Goal: Task Accomplishment & Management: Manage account settings

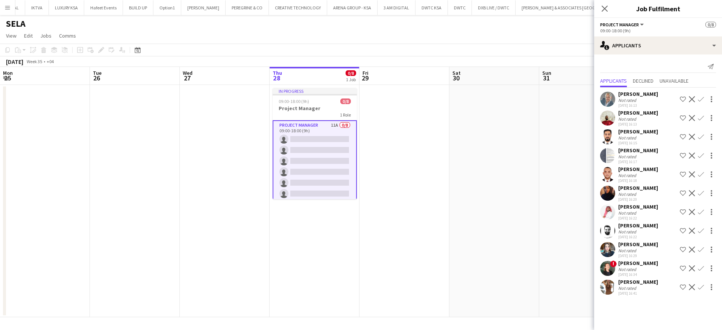
scroll to position [0, 180]
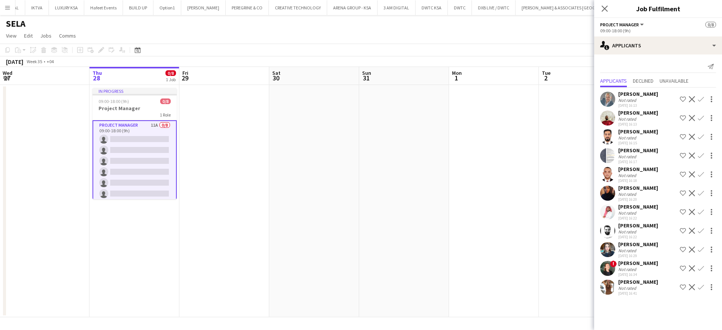
click at [625, 191] on div "[PERSON_NAME]" at bounding box center [638, 188] width 40 height 7
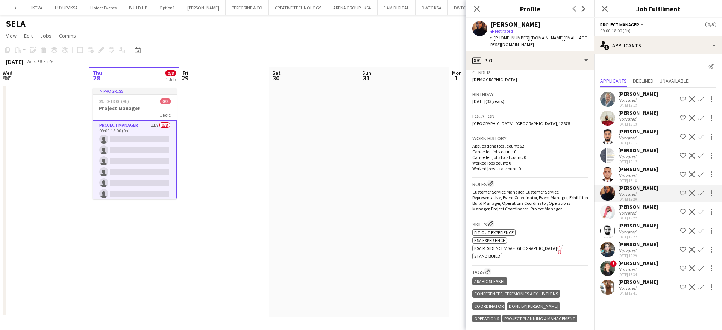
scroll to position [120, 0]
click at [642, 173] on div "Not rated" at bounding box center [638, 176] width 40 height 6
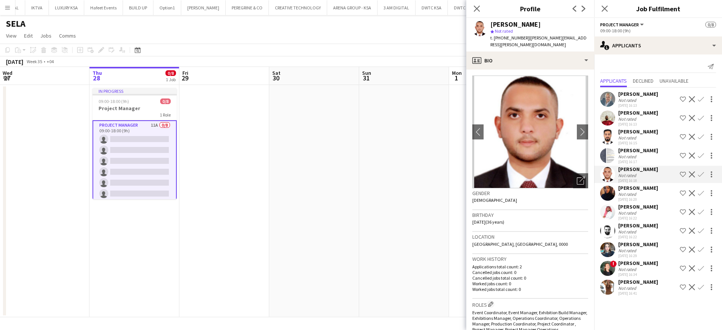
click at [638, 212] on div "Not rated" at bounding box center [638, 213] width 40 height 6
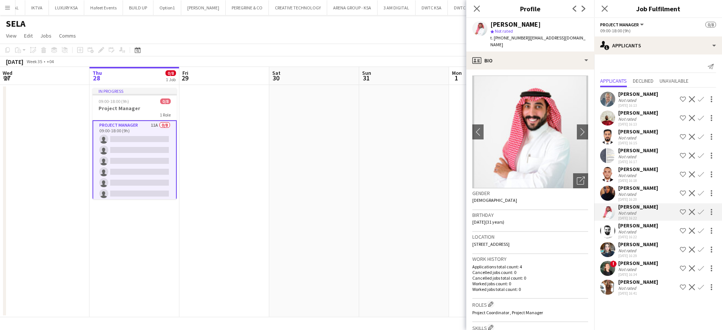
click at [634, 237] on div "[DATE] 16:22" at bounding box center [638, 237] width 40 height 5
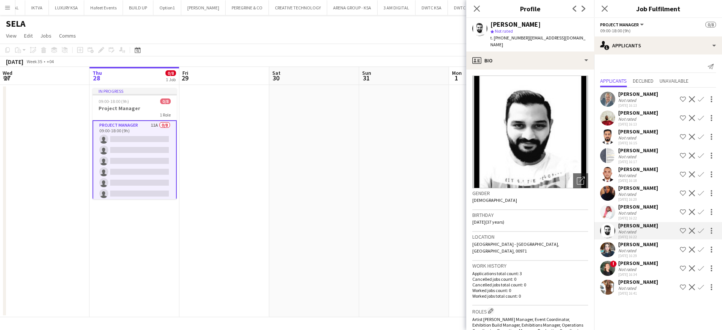
click at [634, 244] on div "[PERSON_NAME]" at bounding box center [638, 244] width 40 height 7
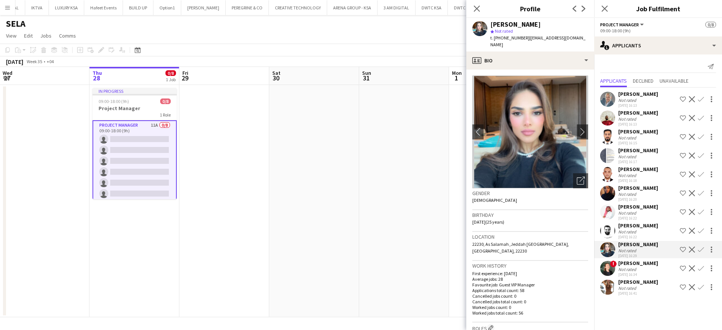
click at [630, 263] on div "[PERSON_NAME]" at bounding box center [638, 263] width 40 height 7
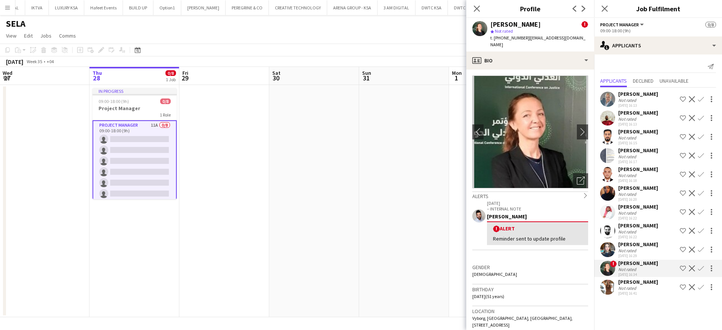
click at [632, 245] on div "[PERSON_NAME]" at bounding box center [638, 244] width 40 height 7
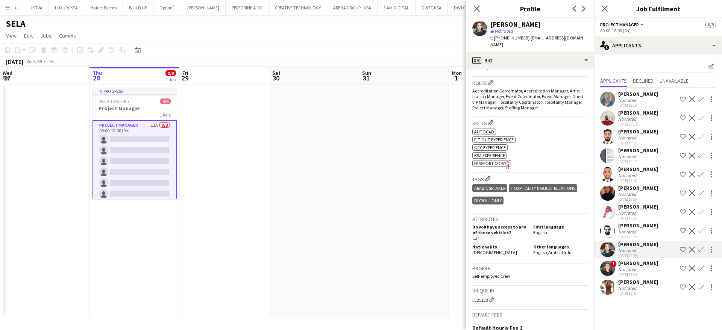
scroll to position [246, 0]
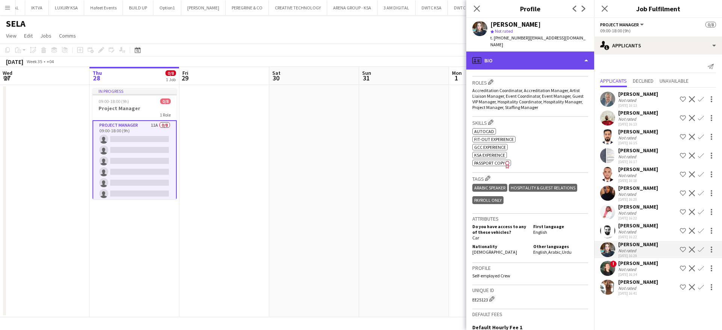
click at [520, 55] on div "profile Bio" at bounding box center [530, 61] width 128 height 18
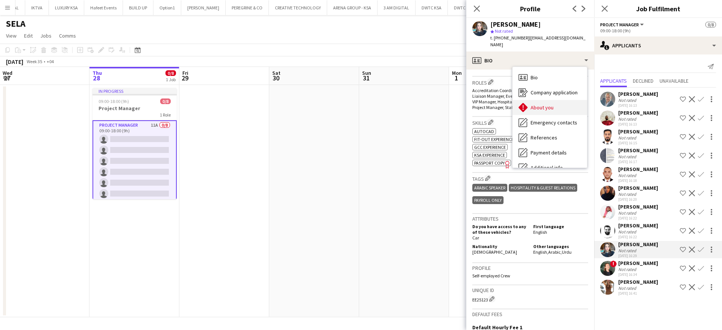
click at [539, 104] on span "About you" at bounding box center [542, 107] width 23 height 7
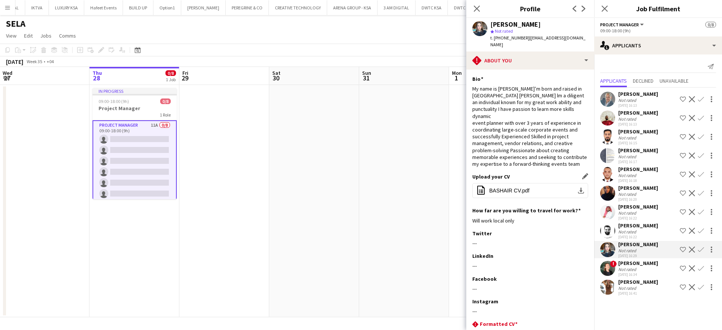
click at [534, 175] on div "Upload your CV Edit this field office-file-sheet BASHAIR CV.pdf download-bottom" at bounding box center [530, 190] width 116 height 34
click at [535, 184] on button "office-file-sheet BASHAIR CV.pdf download-bottom" at bounding box center [530, 190] width 116 height 15
